Goal: Task Accomplishment & Management: Manage account settings

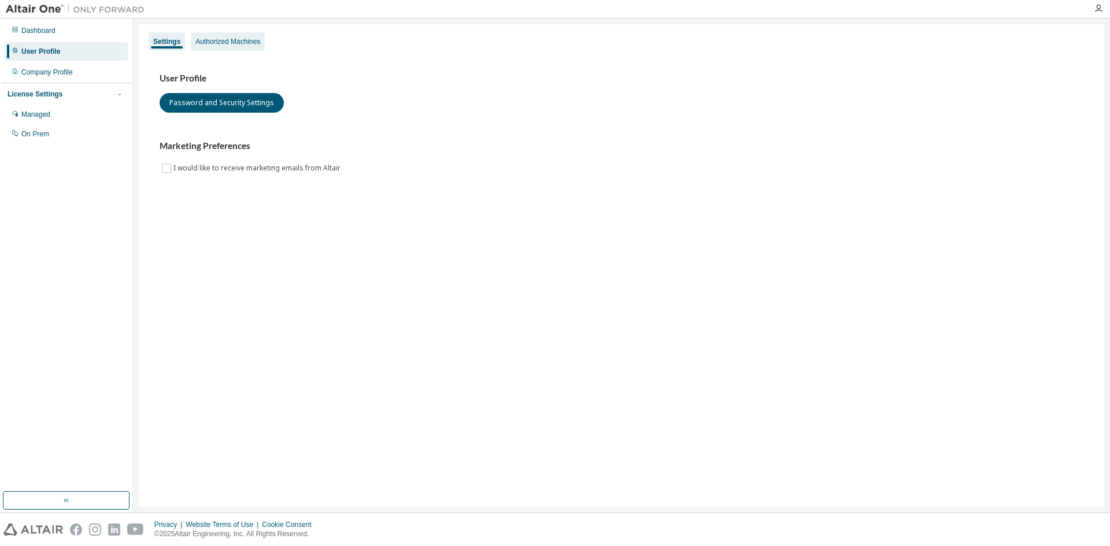
click at [212, 43] on div "Authorized Machines" at bounding box center [227, 41] width 65 height 9
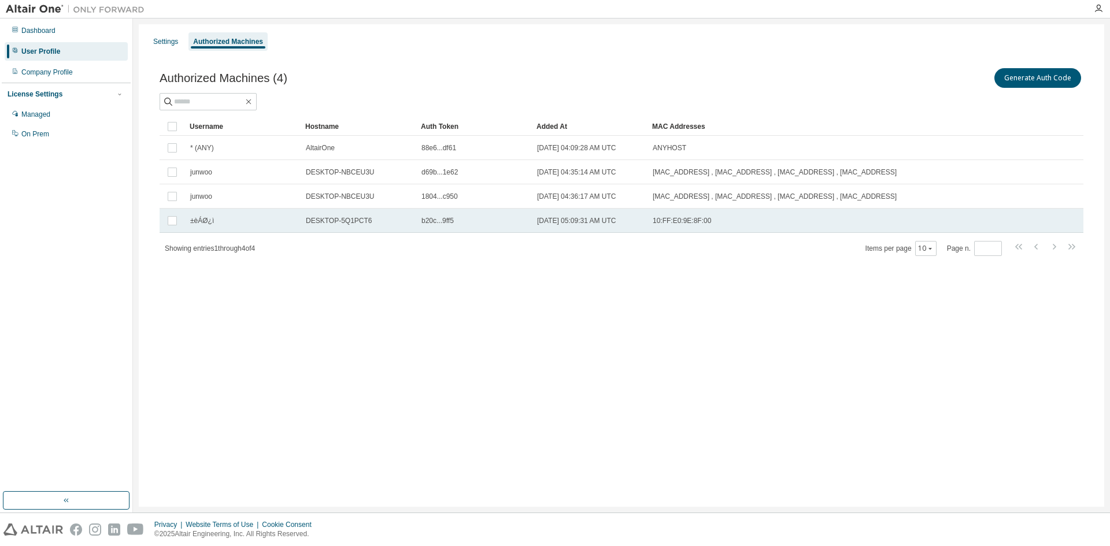
click at [262, 221] on div "±èÁØ¿ì" at bounding box center [242, 220] width 105 height 9
click at [360, 293] on div "Settings Authorized Machines Authorized Machines (4) Generate Auth Code Delete …" at bounding box center [621, 265] width 965 height 483
click at [325, 216] on td "DESKTOP-5Q1PCT6" at bounding box center [359, 221] width 116 height 24
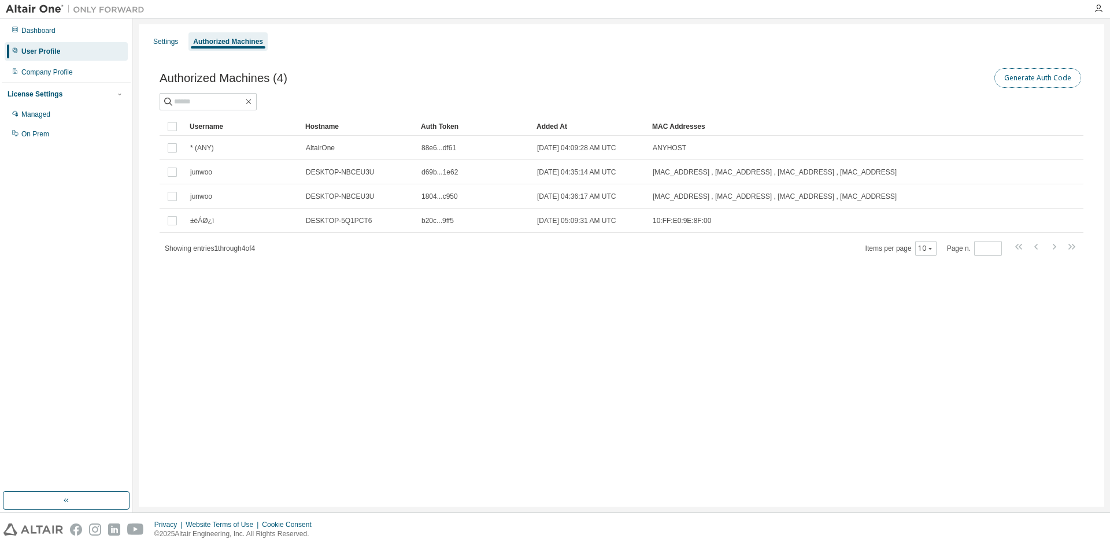
click at [1013, 80] on button "Generate Auth Code" at bounding box center [1037, 78] width 87 height 20
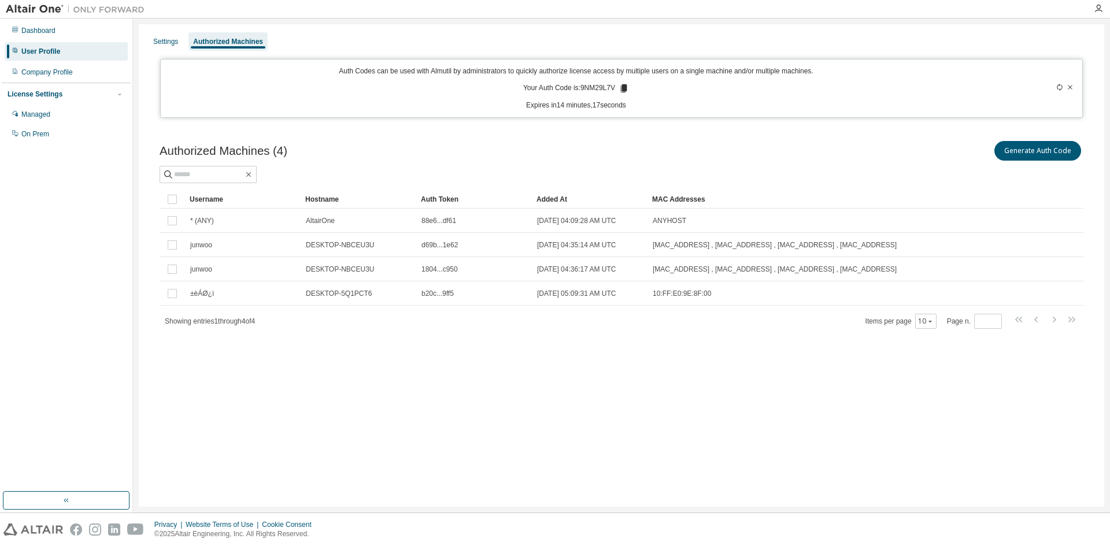
click at [665, 111] on div "Auth Codes can be used with Almutil by administrators to quickly authorize lice…" at bounding box center [621, 88] width 923 height 59
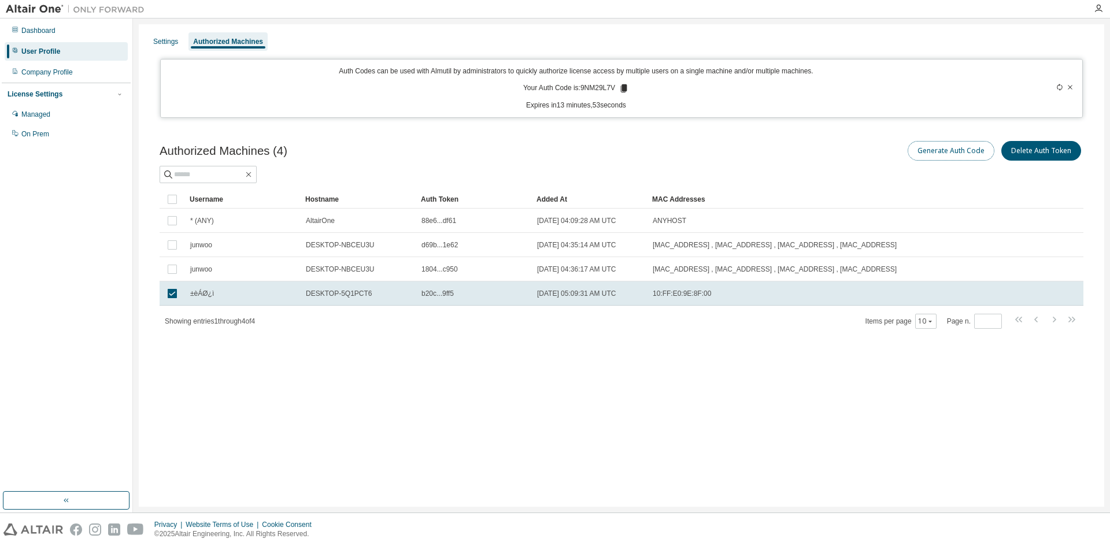
click at [954, 156] on button "Generate Auth Code" at bounding box center [951, 151] width 87 height 20
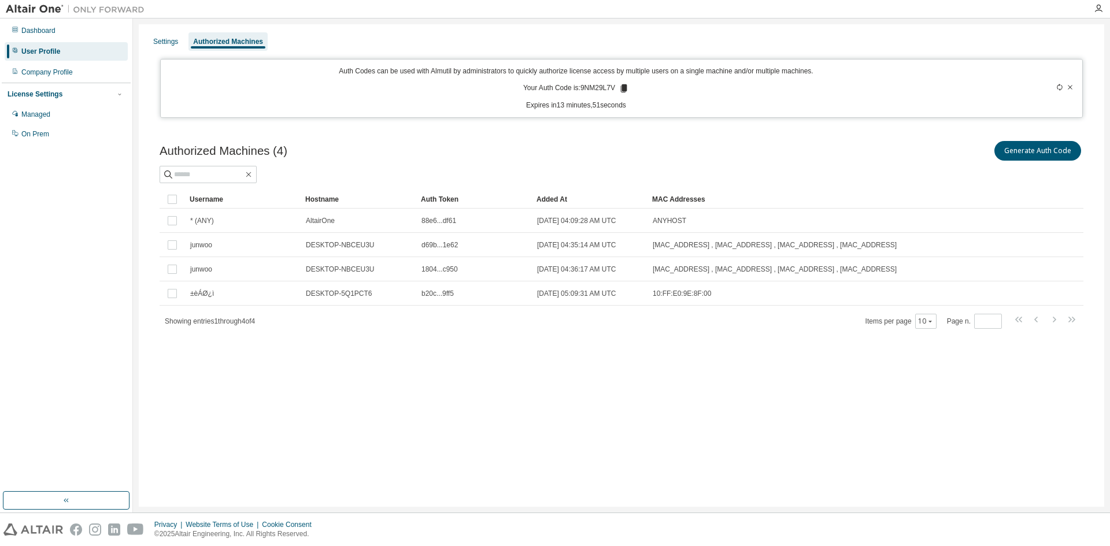
click at [604, 294] on span "2025-08-18 05:09:31 AM UTC" at bounding box center [576, 293] width 79 height 9
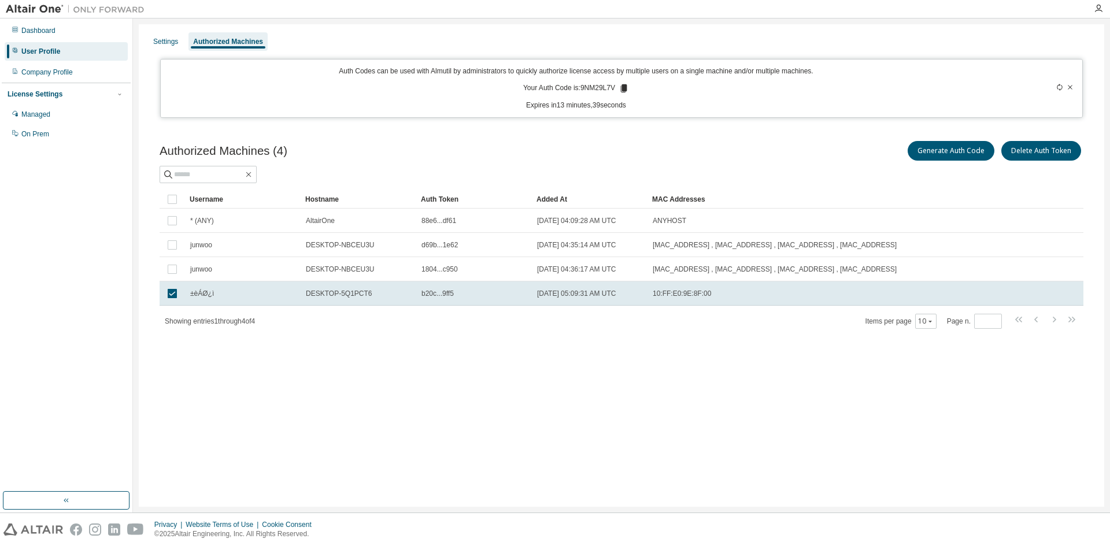
click at [553, 404] on div "Settings Authorized Machines Auth Codes can be used with Almutil by administrat…" at bounding box center [621, 265] width 965 height 483
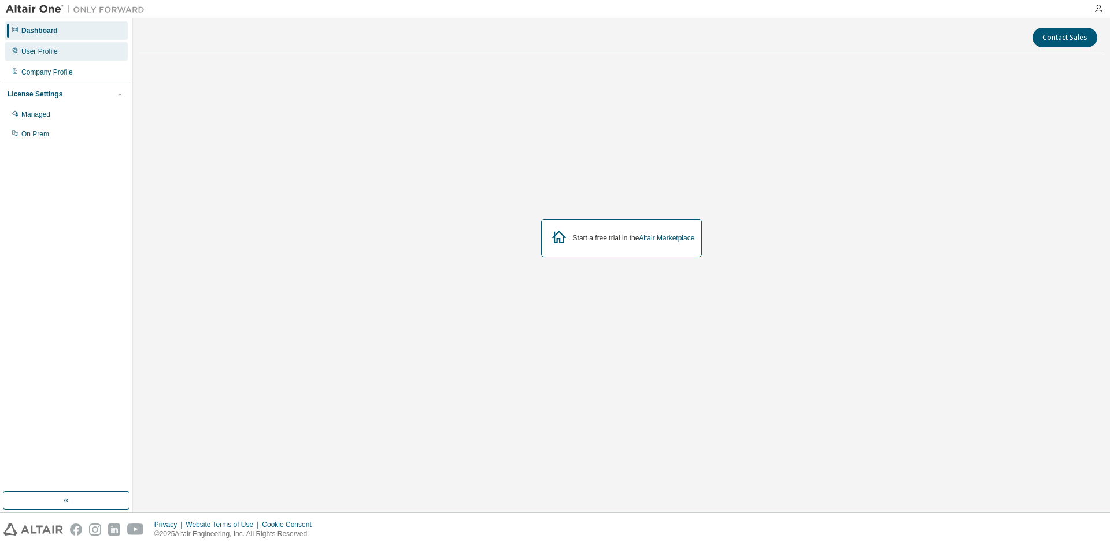
click at [88, 47] on div "User Profile" at bounding box center [66, 51] width 123 height 18
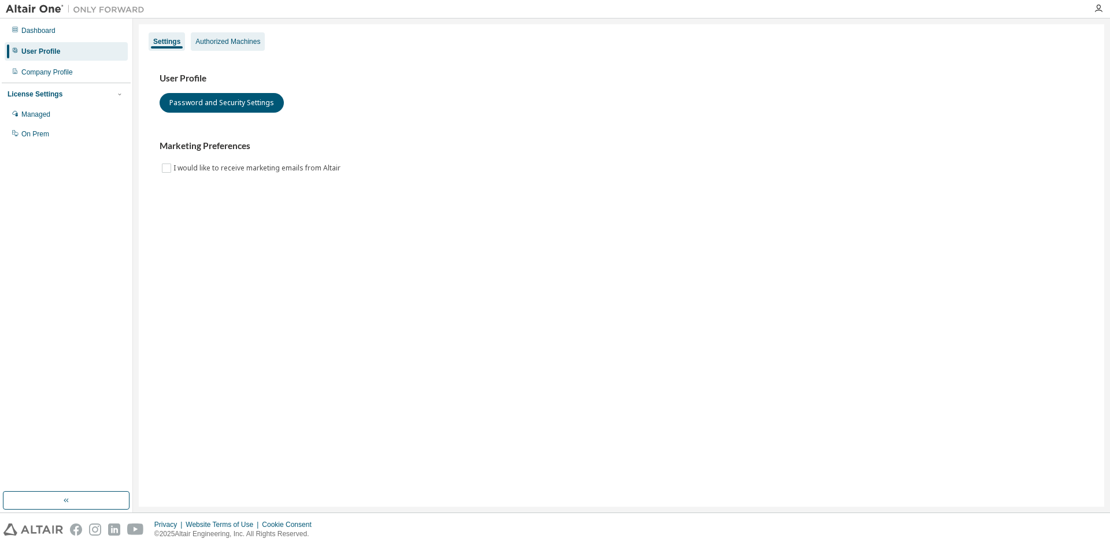
click at [228, 47] on div "Authorized Machines" at bounding box center [228, 41] width 74 height 18
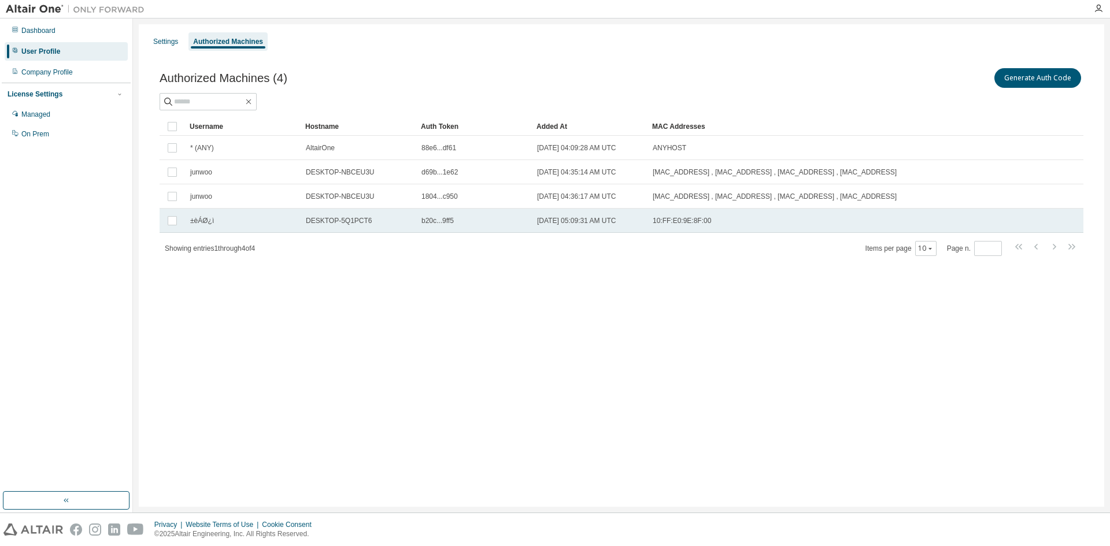
click at [212, 220] on span "±èÁØ¿ì" at bounding box center [202, 220] width 24 height 9
click at [1034, 82] on button "Delete Auth Token" at bounding box center [1041, 78] width 80 height 20
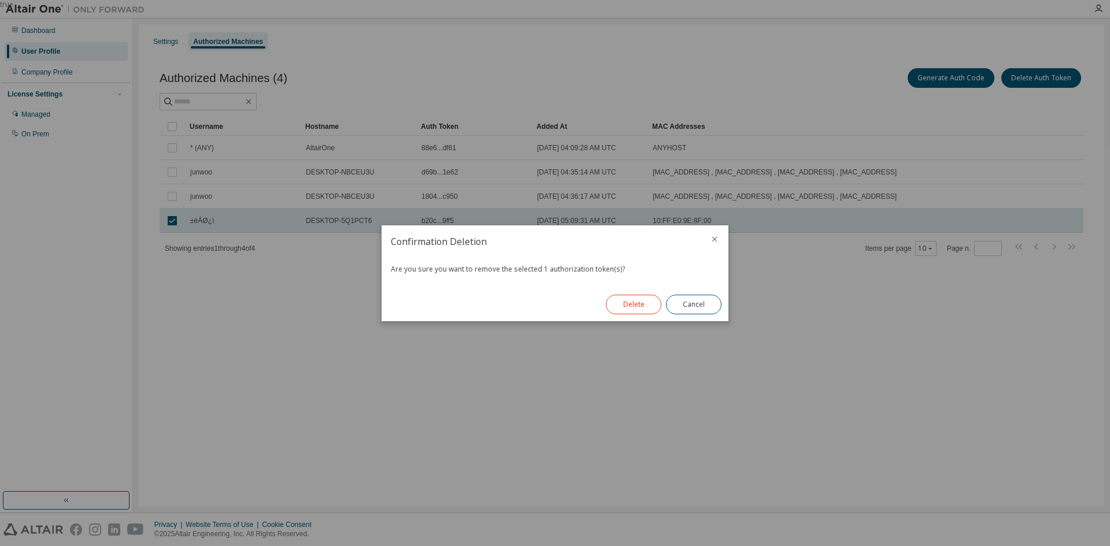
click at [639, 306] on button "Delete" at bounding box center [633, 305] width 55 height 20
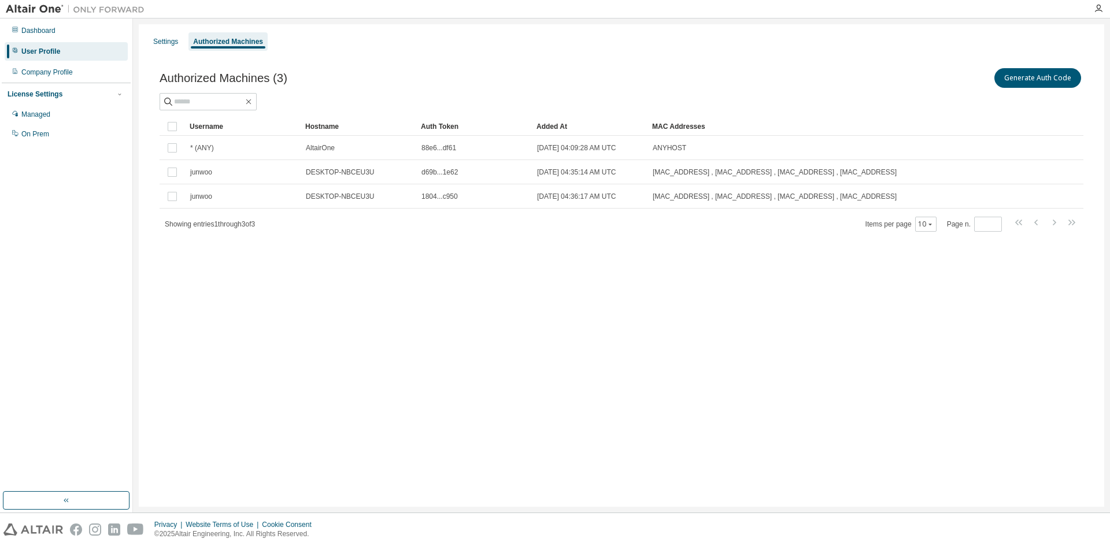
click at [602, 354] on div "Settings Authorized Machines Authorized Machines (3) Generate Auth Code Clear L…" at bounding box center [621, 265] width 965 height 483
click at [1026, 69] on button "Generate Auth Code" at bounding box center [1037, 78] width 87 height 20
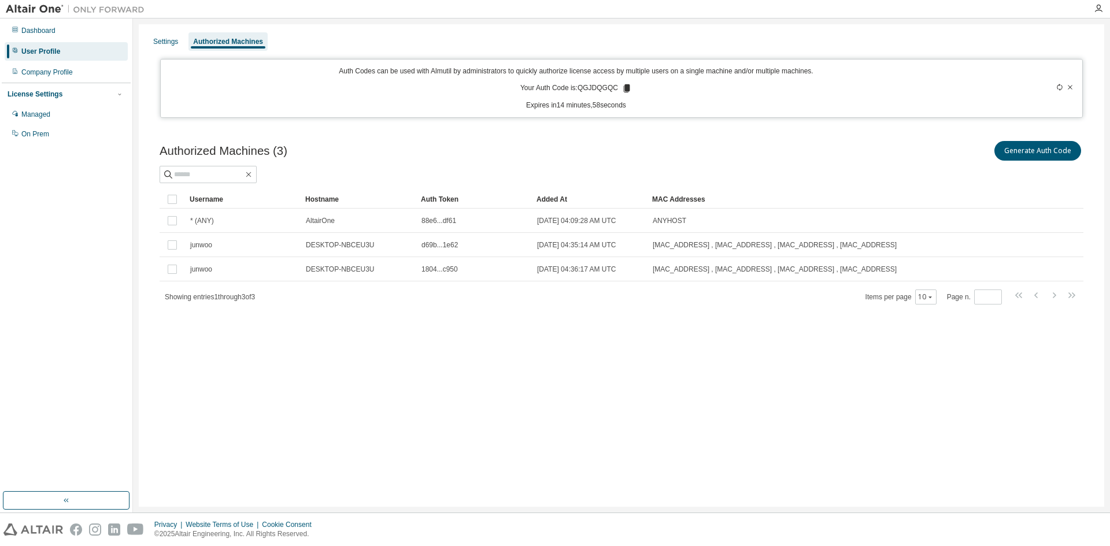
click at [583, 90] on p "Your Auth Code is: QGJDQGQC" at bounding box center [576, 88] width 112 height 10
click at [594, 89] on p "Your Auth Code is: QGJDQGQC" at bounding box center [576, 88] width 112 height 10
drag, startPoint x: 581, startPoint y: 87, endPoint x: 615, endPoint y: 90, distance: 34.2
click at [615, 90] on p "Your Auth Code is: QGJDQGQC" at bounding box center [576, 88] width 112 height 10
click at [626, 90] on icon at bounding box center [627, 88] width 6 height 8
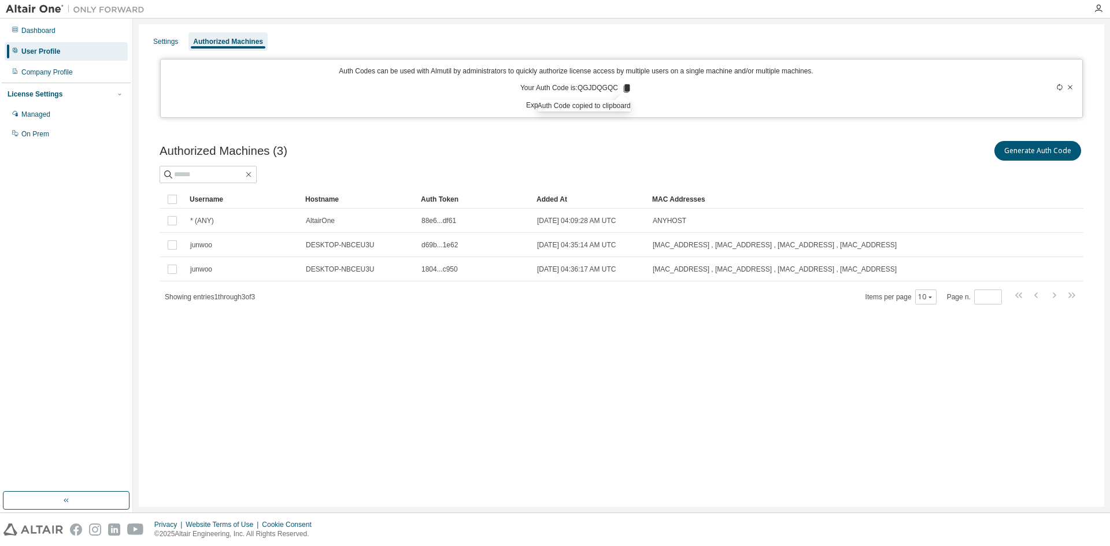
click at [419, 342] on div "Settings Authorized Machines Auth Codes can be used with Almutil by administrat…" at bounding box center [621, 265] width 965 height 483
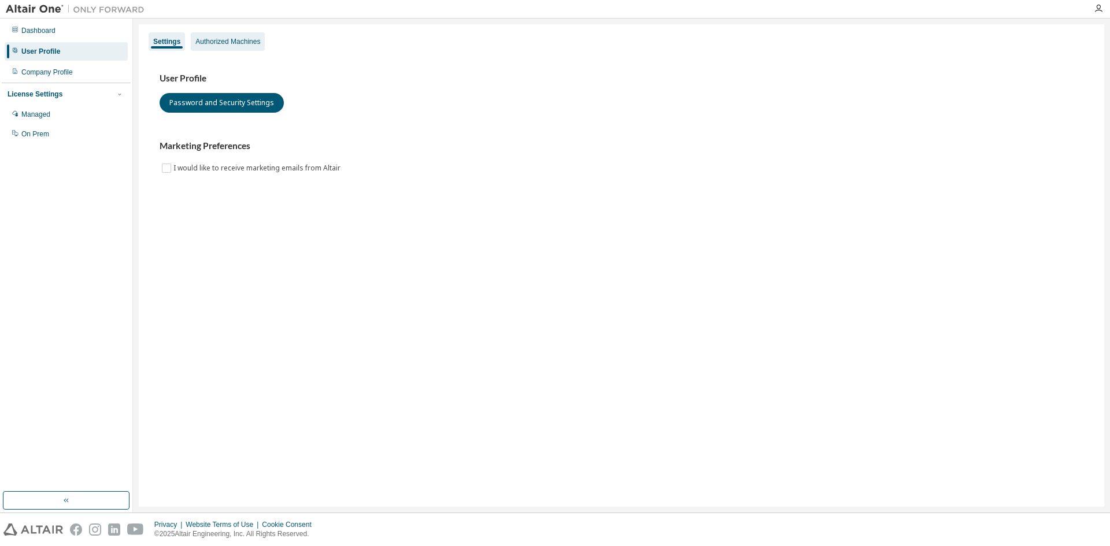
click at [233, 39] on div "Authorized Machines" at bounding box center [227, 41] width 65 height 9
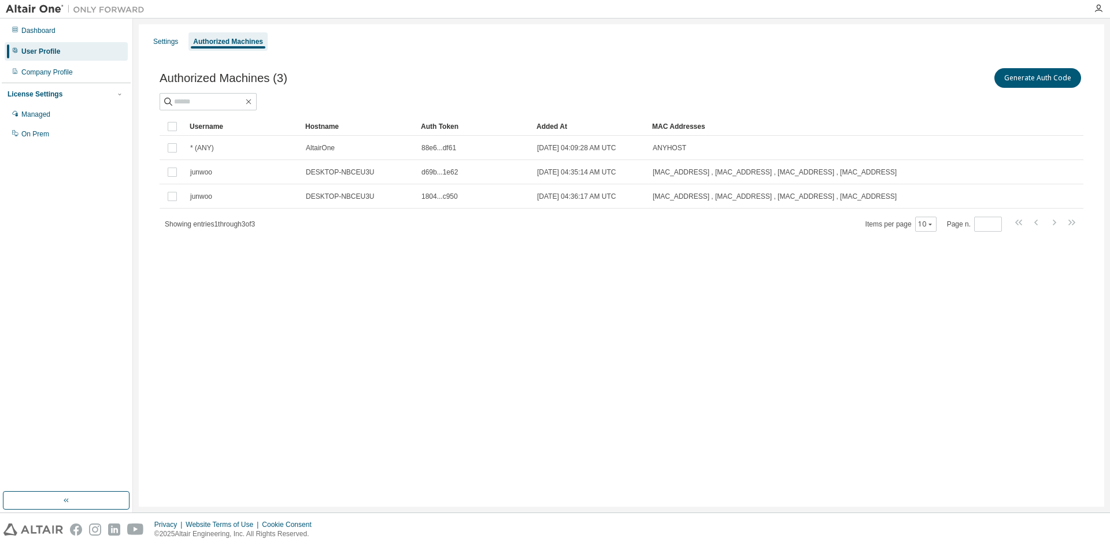
click at [390, 246] on div "Authorized Machines (3) Generate Auth Code Clear Load Save Save As Field Operat…" at bounding box center [622, 157] width 952 height 210
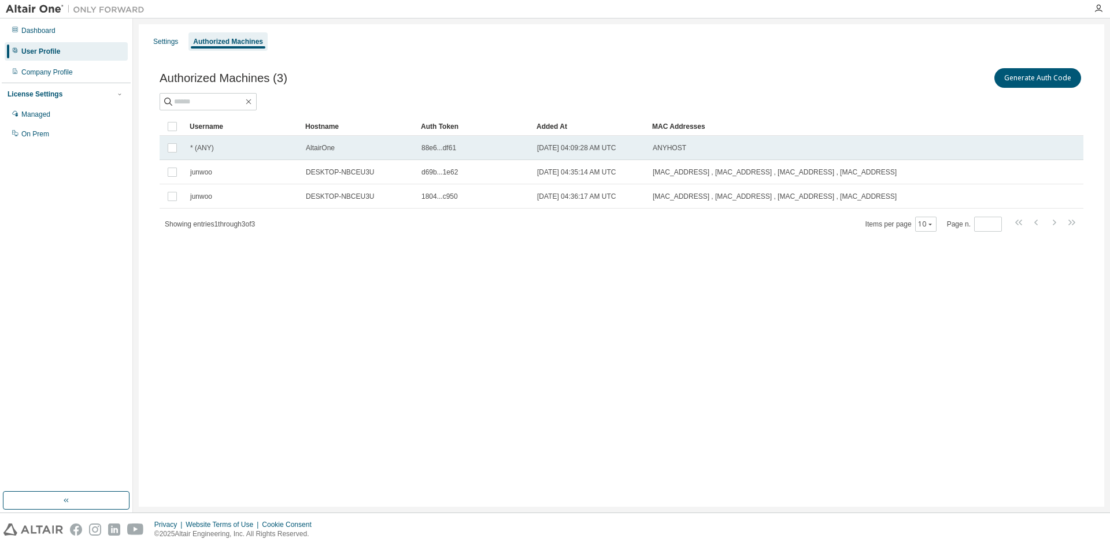
click at [294, 151] on div "* (ANY)" at bounding box center [242, 147] width 105 height 9
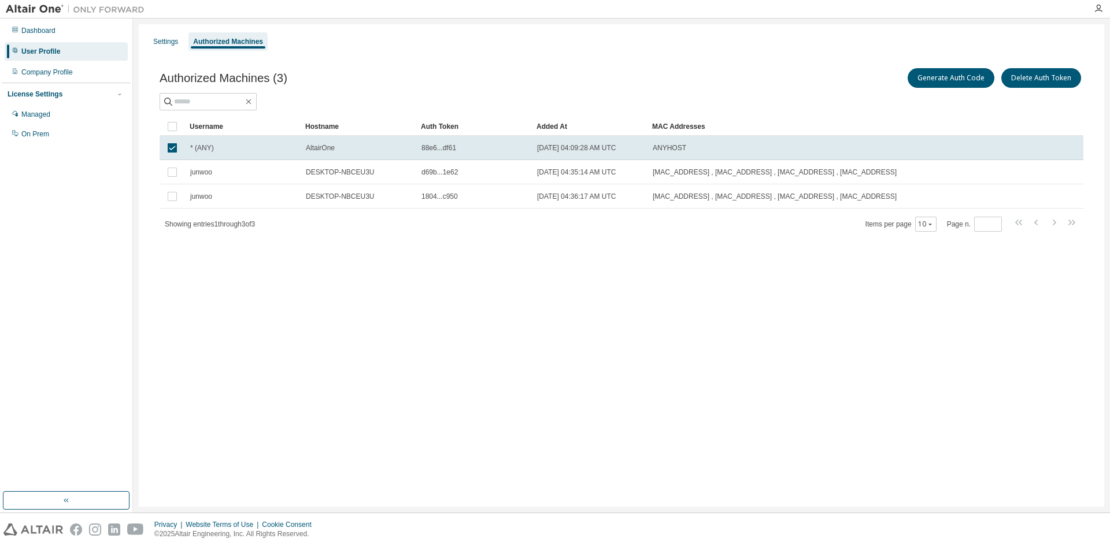
click at [294, 151] on div "* (ANY)" at bounding box center [242, 147] width 105 height 9
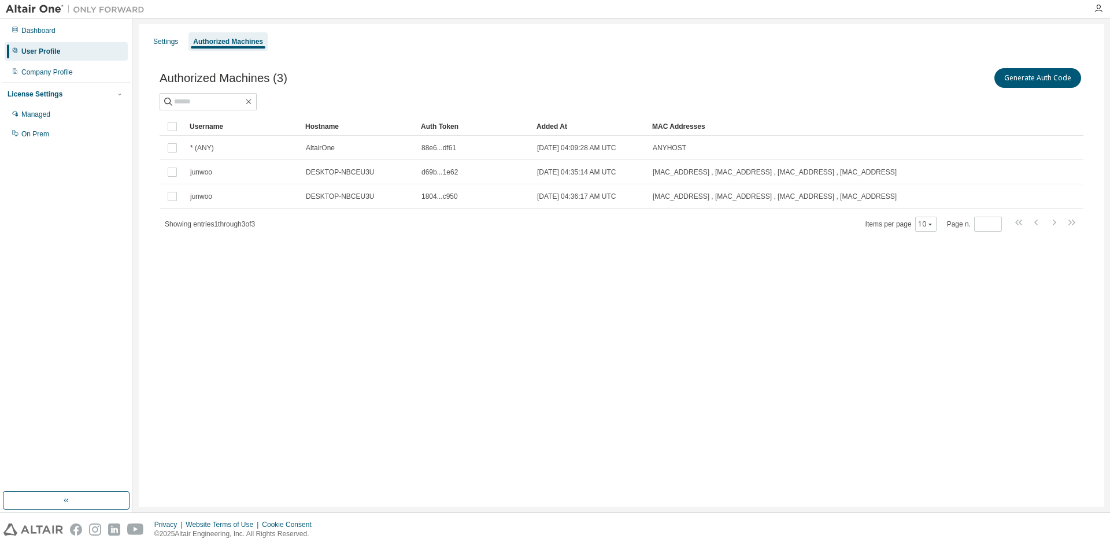
click at [294, 151] on div "* (ANY)" at bounding box center [242, 147] width 105 height 9
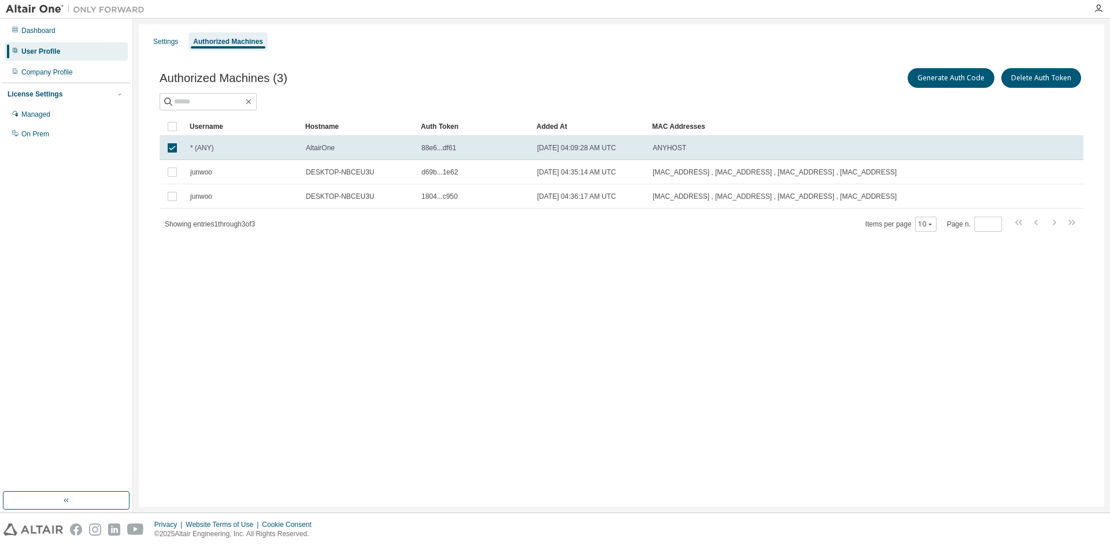
click at [294, 151] on div "* (ANY)" at bounding box center [242, 147] width 105 height 9
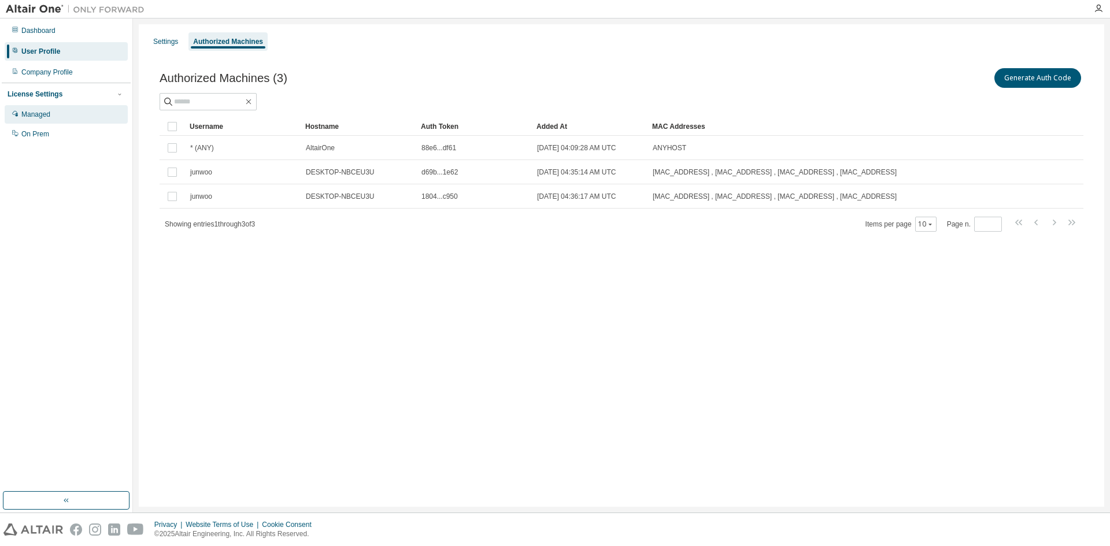
click at [53, 119] on div "Managed" at bounding box center [66, 114] width 123 height 18
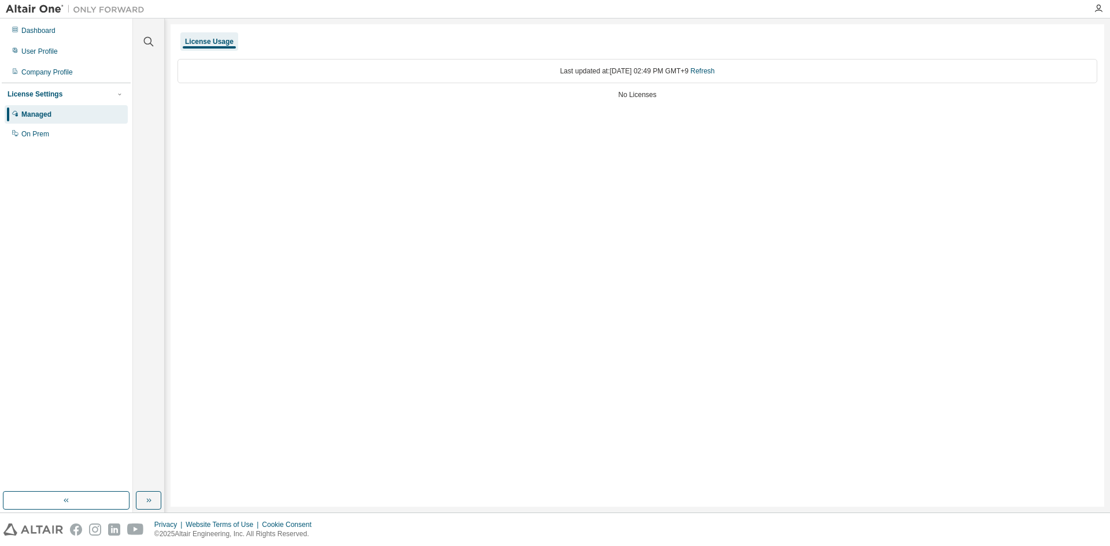
click at [643, 76] on div "Last updated at: [DATE] 02:49 PM GMT+9 Refresh" at bounding box center [637, 71] width 920 height 24
click at [640, 72] on div "Last updated at: [DATE] 02:49 PM GMT+9 Refresh" at bounding box center [637, 71] width 920 height 24
click at [639, 72] on div "Last updated at: [DATE] 02:49 PM GMT+9 Refresh" at bounding box center [637, 71] width 920 height 24
click at [630, 94] on div "No Licenses" at bounding box center [637, 94] width 920 height 9
click at [40, 136] on div "On Prem" at bounding box center [35, 133] width 28 height 9
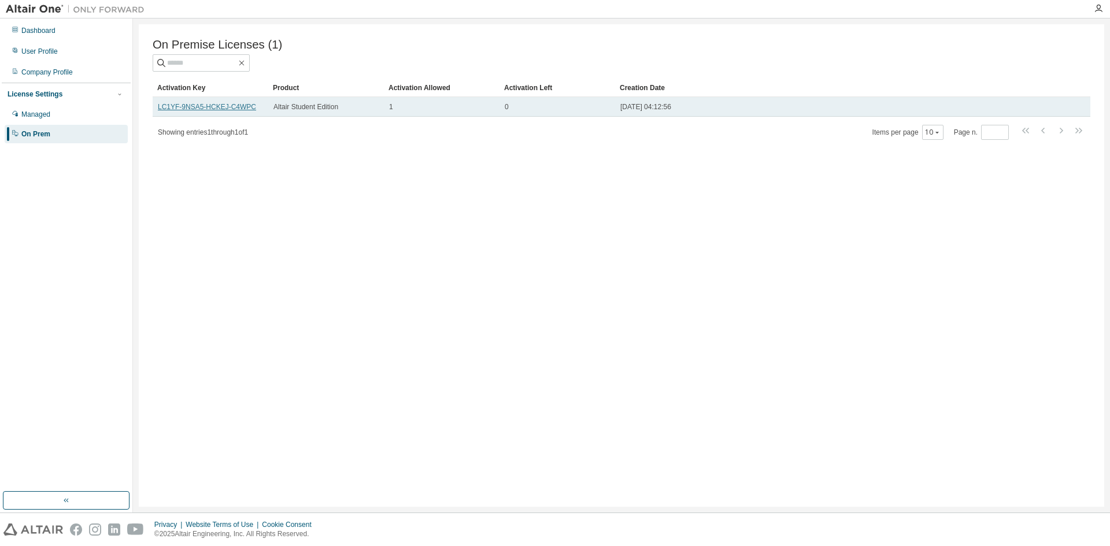
click at [225, 111] on link "LC1YF-9NSA5-HCKEJ-C4WPC" at bounding box center [207, 107] width 98 height 8
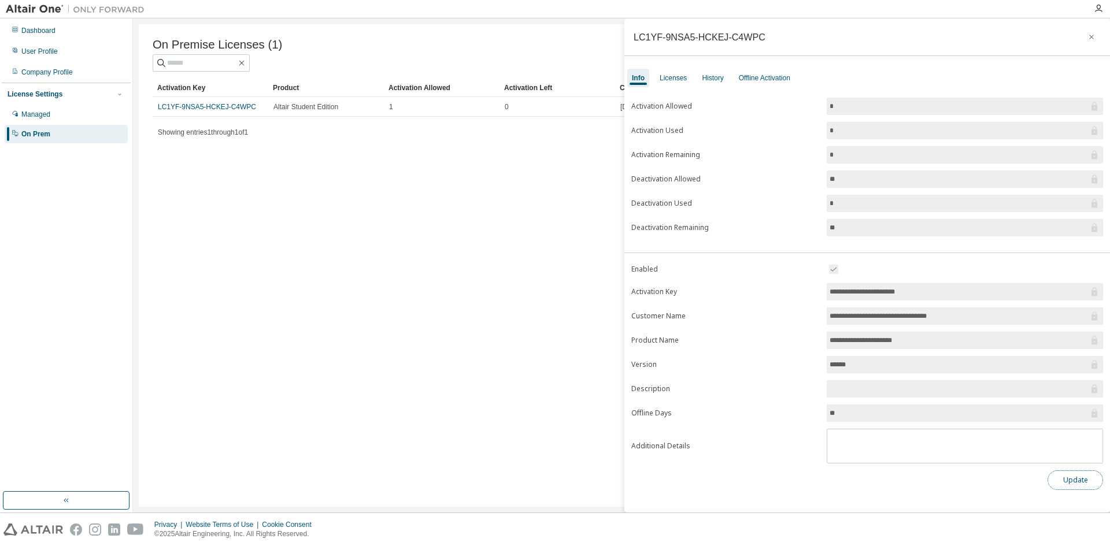
click at [1079, 483] on button "Update" at bounding box center [1075, 481] width 55 height 20
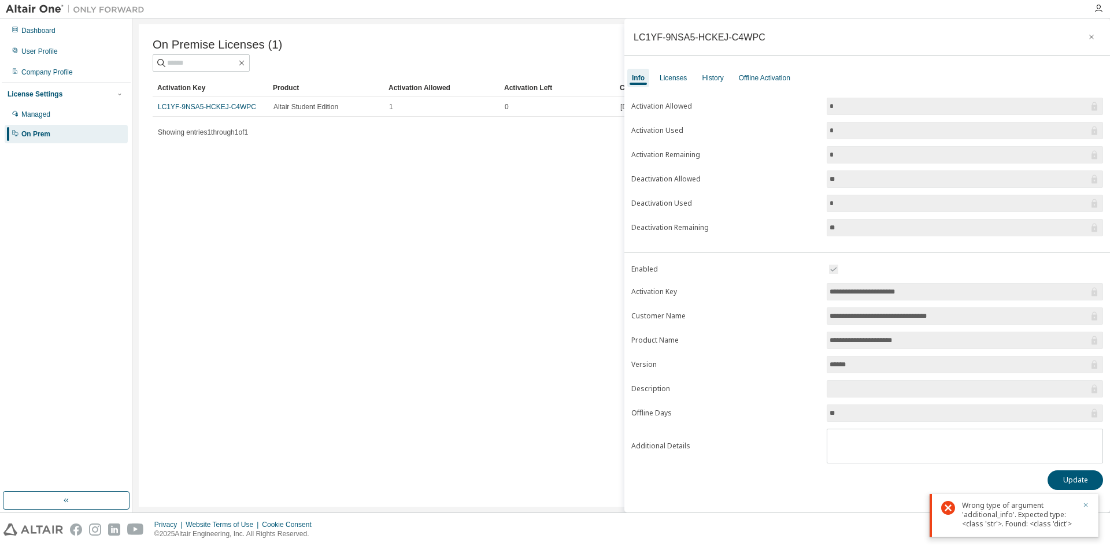
click at [1088, 507] on icon "button" at bounding box center [1085, 505] width 7 height 7
click at [876, 502] on div "**********" at bounding box center [867, 265] width 486 height 494
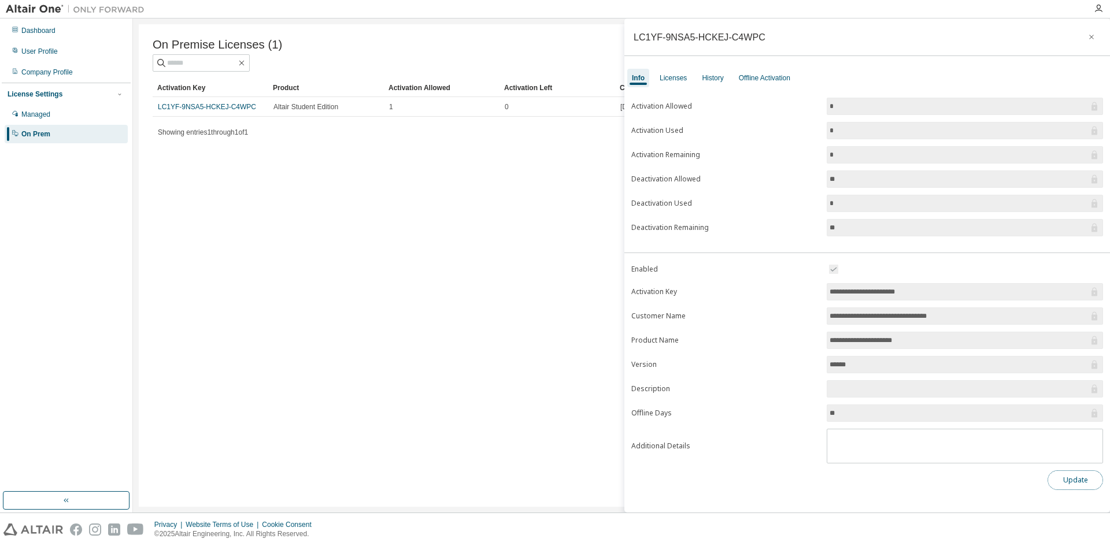
click at [1070, 479] on button "Update" at bounding box center [1075, 481] width 55 height 20
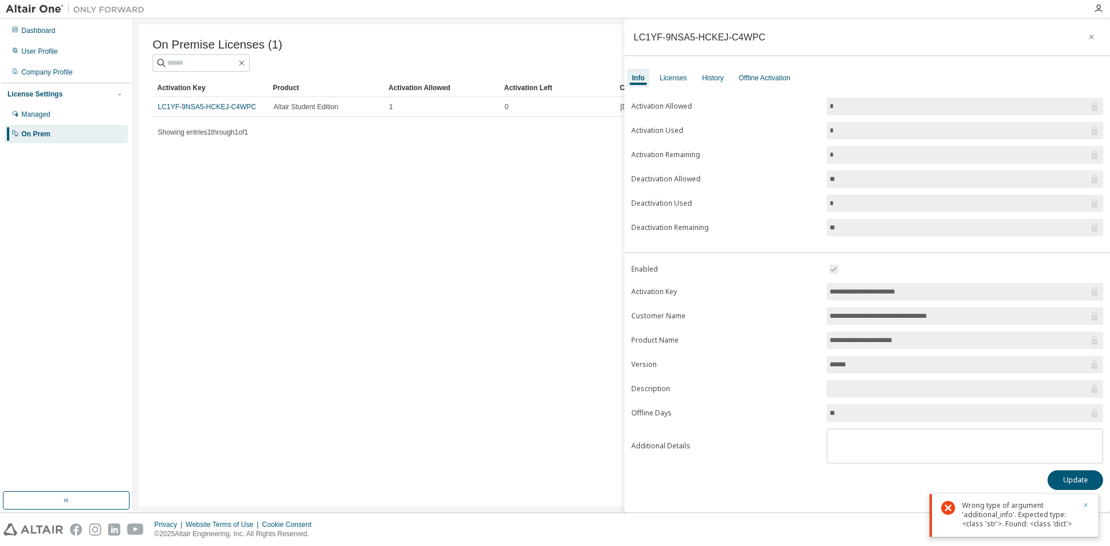
click at [1087, 505] on icon "button" at bounding box center [1085, 505] width 7 height 7
click at [846, 114] on span "*" at bounding box center [965, 106] width 276 height 17
click at [844, 99] on span "*" at bounding box center [965, 106] width 276 height 17
click at [678, 79] on div "Licenses" at bounding box center [673, 77] width 27 height 9
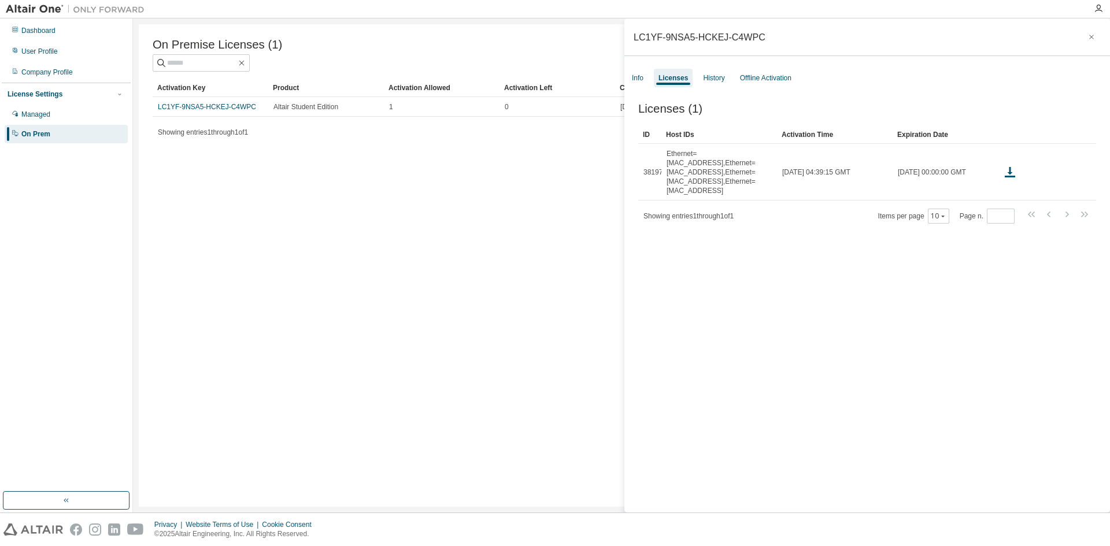
click at [711, 212] on span "Showing entries 1 through 1 of 1" at bounding box center [688, 216] width 90 height 8
click at [716, 80] on div "History" at bounding box center [713, 77] width 21 height 9
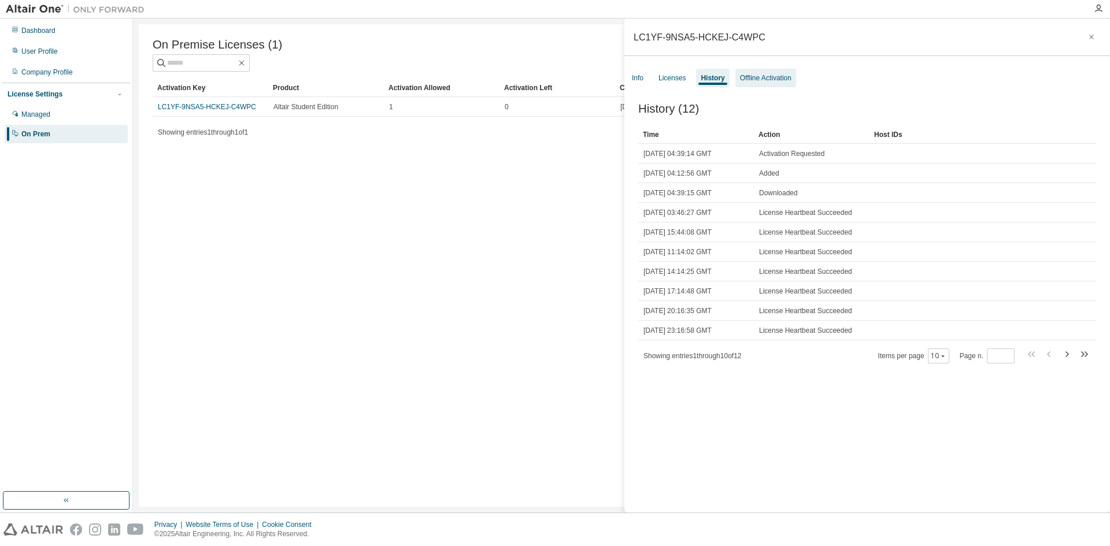
click at [758, 81] on div "Offline Activation" at bounding box center [765, 77] width 51 height 9
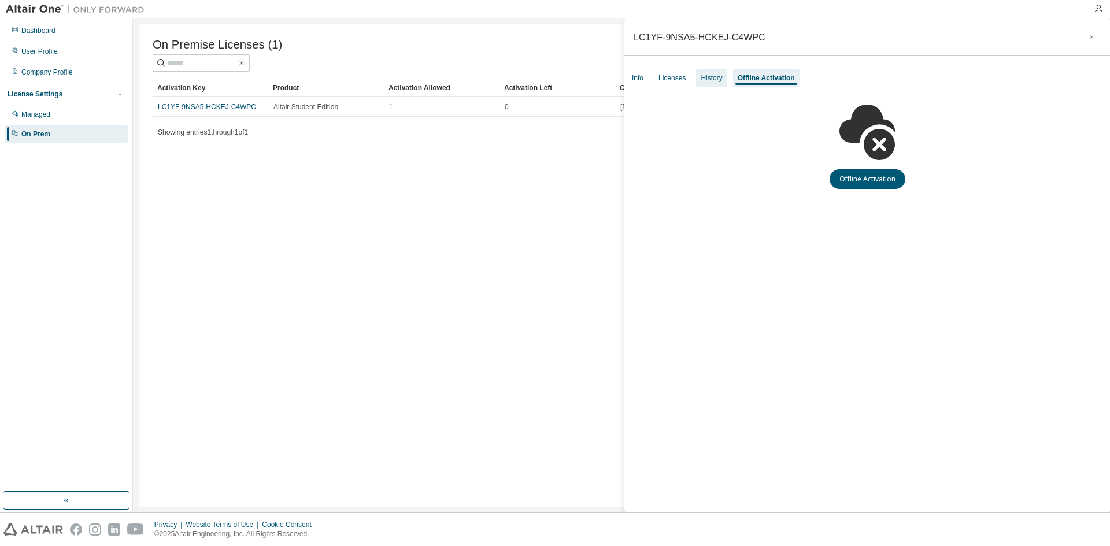
click at [708, 82] on div "History" at bounding box center [711, 77] width 21 height 9
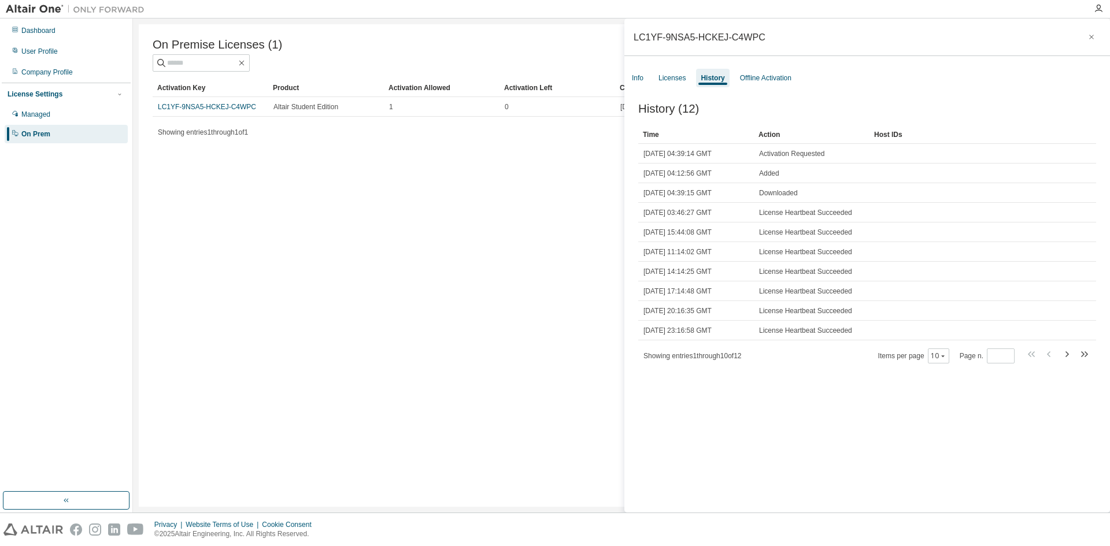
drag, startPoint x: 546, startPoint y: 257, endPoint x: 540, endPoint y: 247, distance: 12.2
click at [545, 256] on div "On Premise Licenses (1) Clear Load Save Save As Field Operator Value Select fil…" at bounding box center [621, 265] width 965 height 483
click at [60, 119] on div "Managed" at bounding box center [66, 114] width 123 height 18
